Goal: Transaction & Acquisition: Purchase product/service

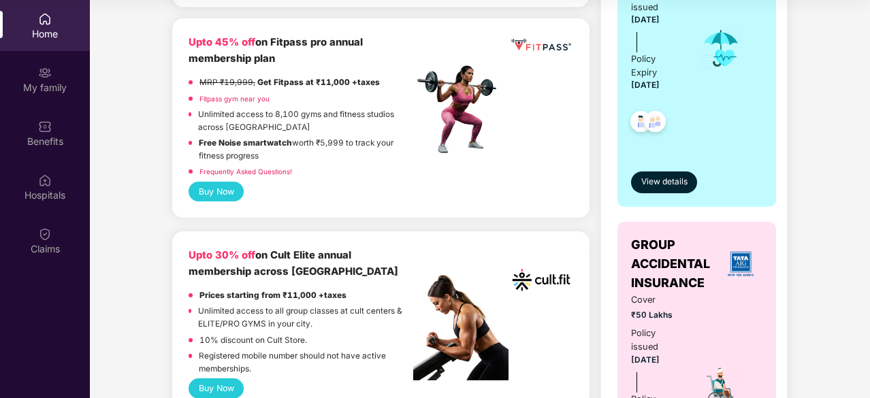
scroll to position [553, 0]
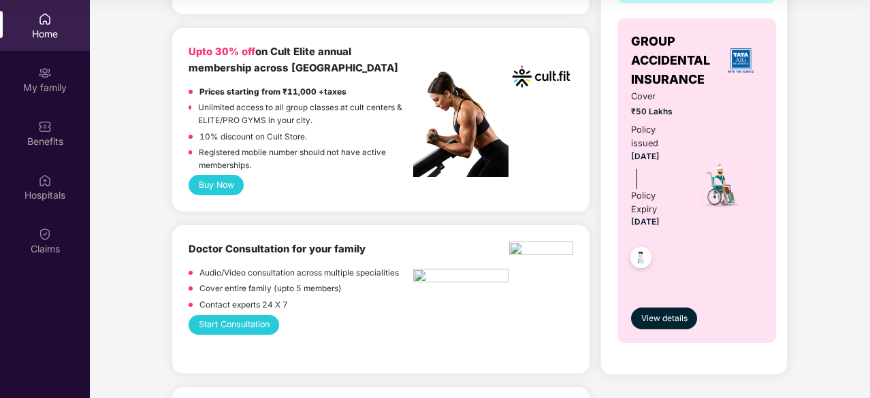
click at [294, 99] on div "Prices starting from ₹11,000 +taxes" at bounding box center [272, 94] width 147 height 16
click at [321, 134] on div "10% discount on Cult Store." at bounding box center [301, 139] width 225 height 16
click at [223, 190] on button "Buy Now" at bounding box center [216, 185] width 55 height 20
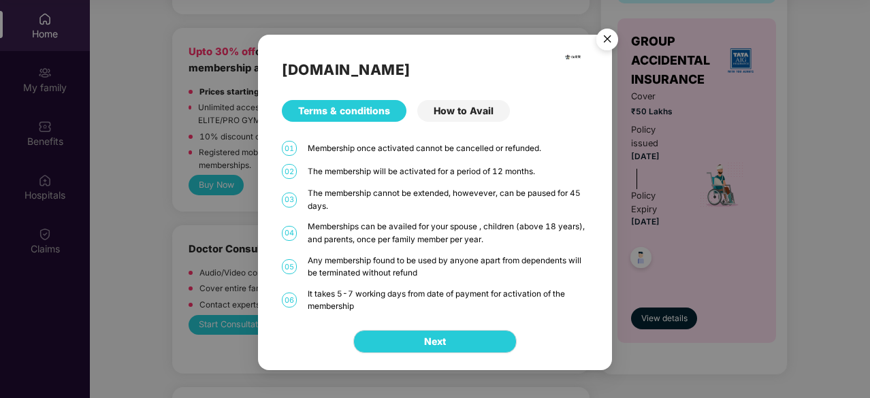
click at [447, 114] on div "How to Avail" at bounding box center [463, 111] width 93 height 22
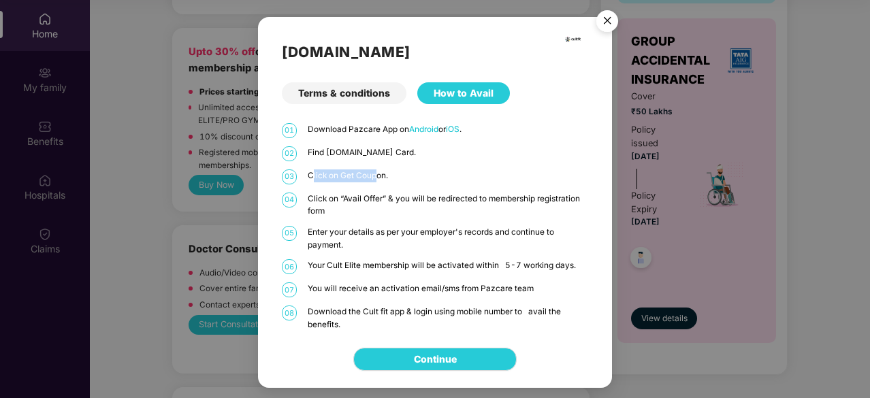
drag, startPoint x: 311, startPoint y: 174, endPoint x: 379, endPoint y: 170, distance: 68.2
click at [377, 170] on p "Click on Get Coupon." at bounding box center [448, 176] width 280 height 13
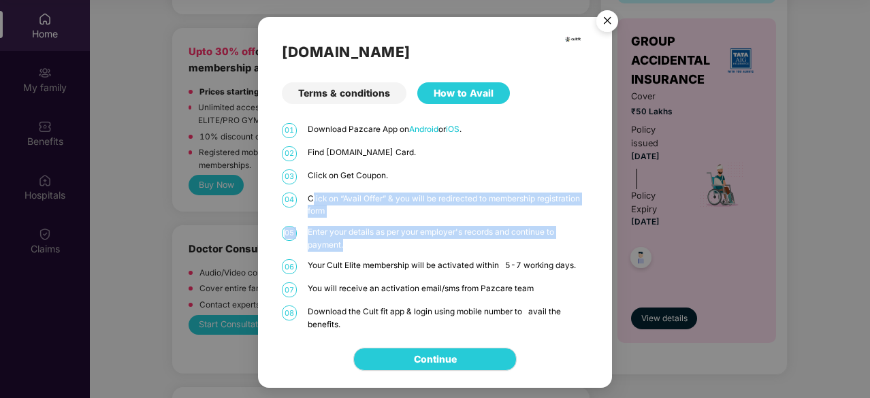
drag, startPoint x: 310, startPoint y: 198, endPoint x: 374, endPoint y: 244, distance: 79.0
click at [380, 248] on div "01 Download Pazcare App on Android or iOS . 02 Find [DOMAIN_NAME] Card. 03 Clic…" at bounding box center [435, 227] width 306 height 208
drag, startPoint x: 346, startPoint y: 239, endPoint x: 338, endPoint y: 238, distance: 7.5
click at [345, 239] on p "Enter your details as per your employer's records and continue to payment." at bounding box center [448, 238] width 280 height 25
click at [338, 238] on p "Enter your details as per your employer's records and continue to payment." at bounding box center [448, 238] width 280 height 25
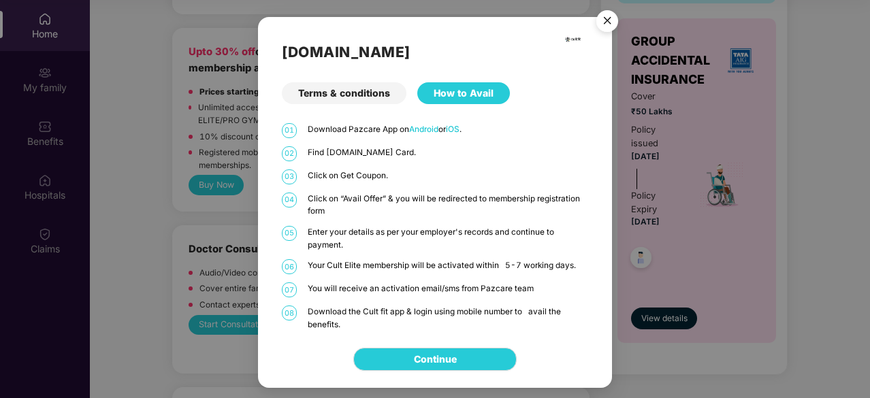
drag, startPoint x: 465, startPoint y: 228, endPoint x: 477, endPoint y: 232, distance: 12.3
click at [473, 229] on p "Enter your details as per your employer's records and continue to payment." at bounding box center [448, 238] width 280 height 25
drag, startPoint x: 309, startPoint y: 269, endPoint x: 364, endPoint y: 265, distance: 55.3
click at [364, 265] on p "Your Cult Elite membership will be activated within 5-7 working days." at bounding box center [448, 265] width 280 height 13
click at [428, 274] on div "01 Download Pazcare App on Android or iOS . 02 Find [DOMAIN_NAME] Card. 03 Clic…" at bounding box center [435, 227] width 306 height 208
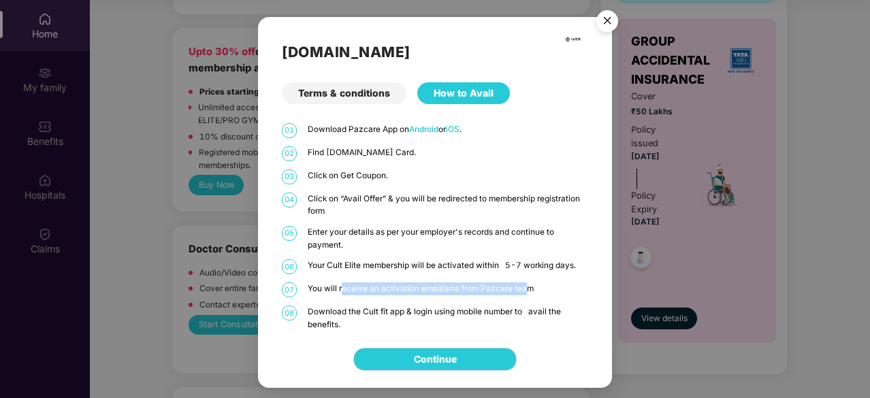
drag, startPoint x: 343, startPoint y: 289, endPoint x: 529, endPoint y: 278, distance: 186.2
click at [528, 278] on div "01 Download Pazcare App on Android or iOS . 02 Find [DOMAIN_NAME] Card. 03 Clic…" at bounding box center [435, 227] width 306 height 208
drag, startPoint x: 475, startPoint y: 201, endPoint x: 489, endPoint y: 203, distance: 13.8
click at [477, 201] on p "Click on “Avail Offer” & you will be redirected to membership registration form" at bounding box center [448, 205] width 280 height 25
drag, startPoint x: 612, startPoint y: 20, endPoint x: 590, endPoint y: 67, distance: 52.1
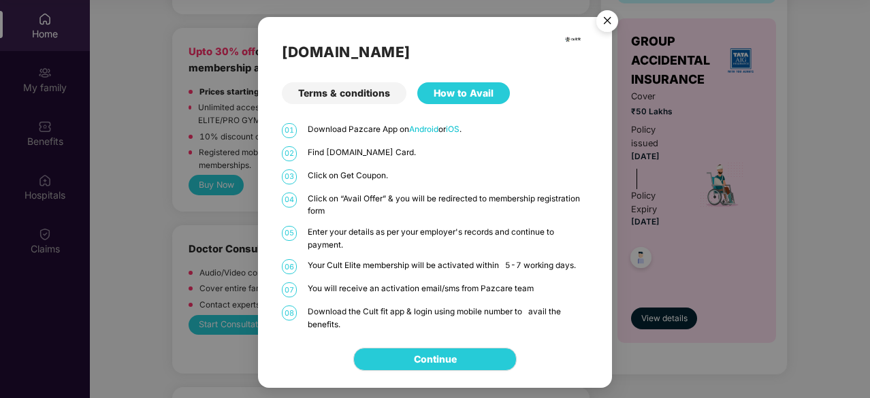
click at [612, 20] on img "Close" at bounding box center [607, 23] width 38 height 38
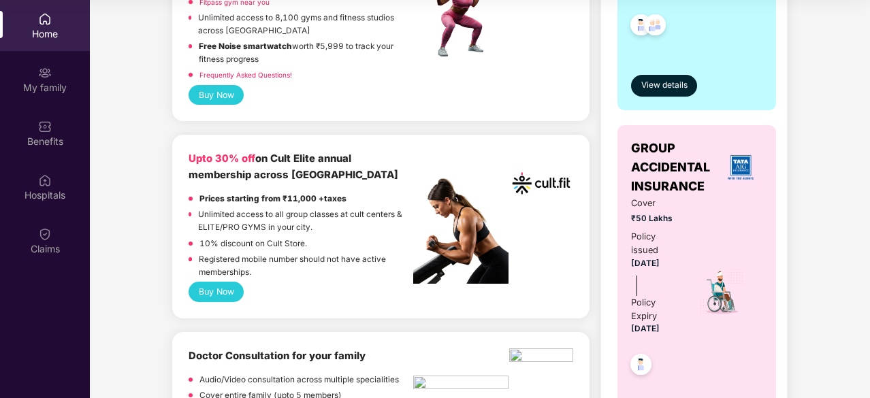
scroll to position [281, 0]
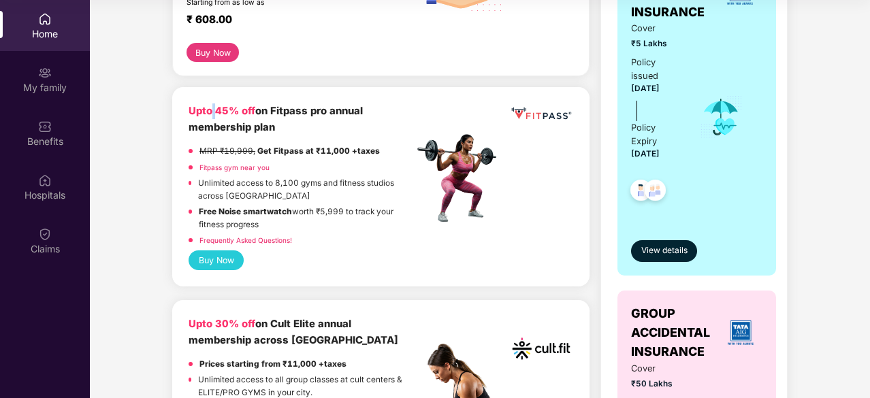
drag, startPoint x: 210, startPoint y: 108, endPoint x: 238, endPoint y: 110, distance: 28.7
click at [238, 110] on b "Upto 45% off" at bounding box center [222, 111] width 67 height 12
drag, startPoint x: 274, startPoint y: 181, endPoint x: 300, endPoint y: 179, distance: 26.6
click at [300, 179] on p "Unlimited access to 8,100 gyms and fitness studios across [GEOGRAPHIC_DATA]" at bounding box center [305, 189] width 215 height 25
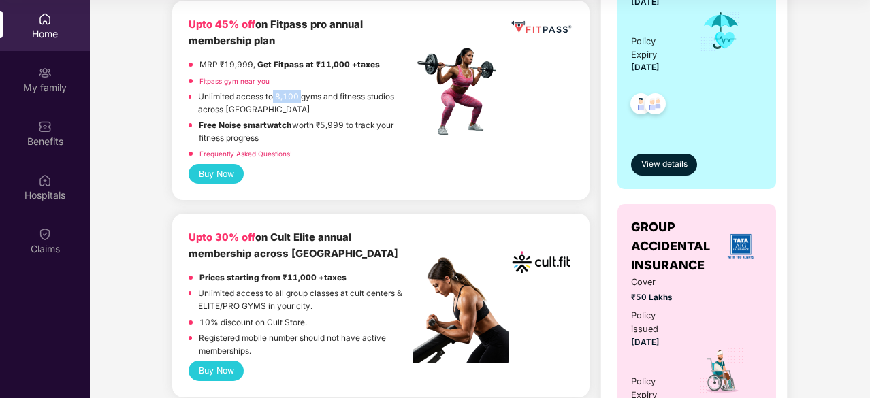
scroll to position [349, 0]
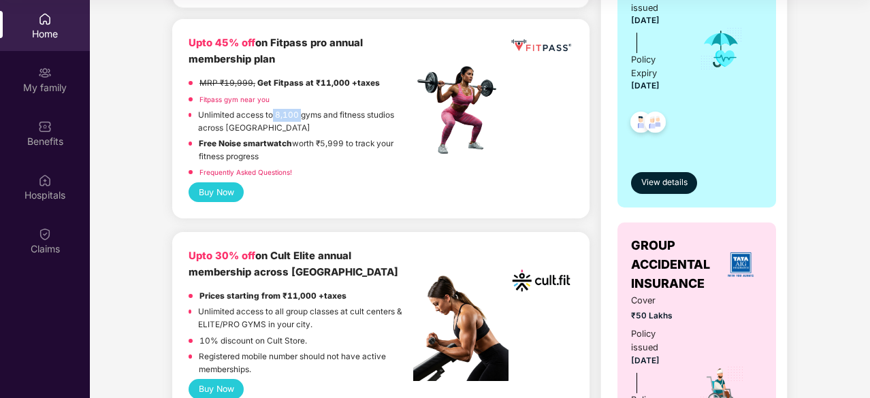
click at [221, 187] on button "Buy Now" at bounding box center [216, 192] width 55 height 20
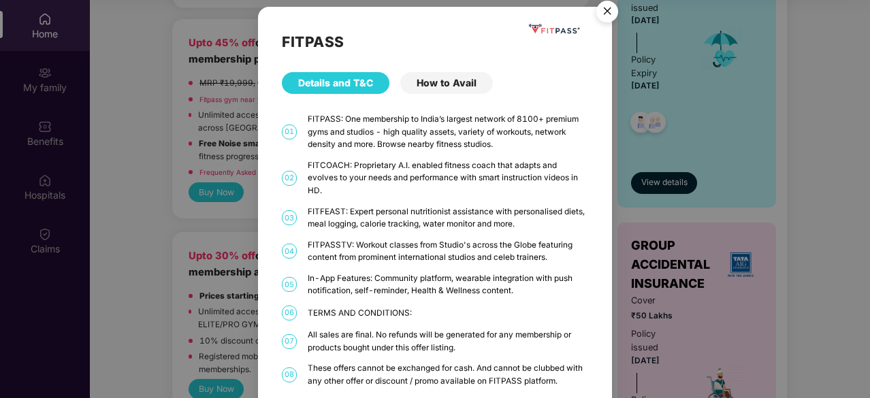
click at [613, 11] on img "Close" at bounding box center [607, 14] width 38 height 38
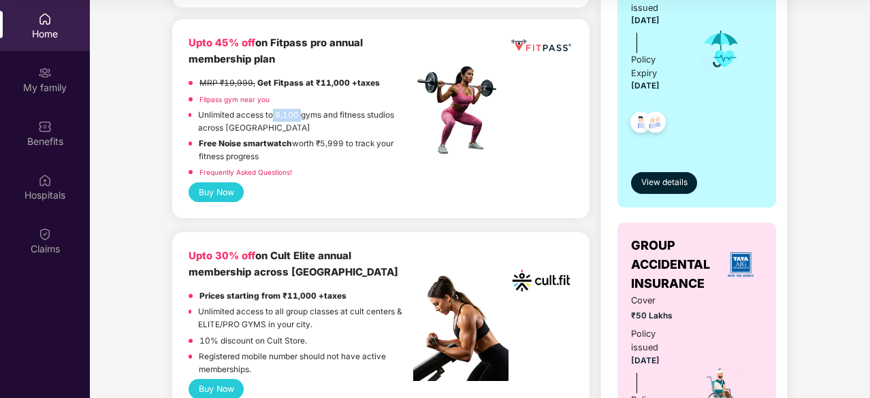
click at [221, 101] on link "Fitpass gym near you" at bounding box center [234, 99] width 70 height 8
